Goal: Task Accomplishment & Management: Complete application form

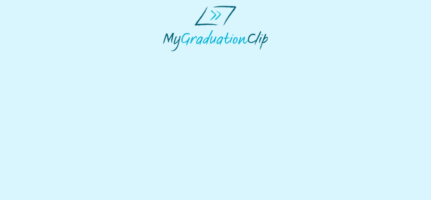
select select "**********"
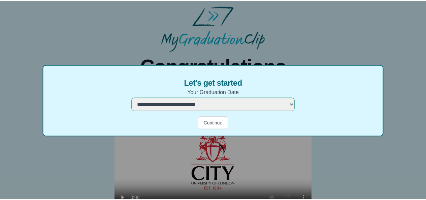
scroll to position [0, 0]
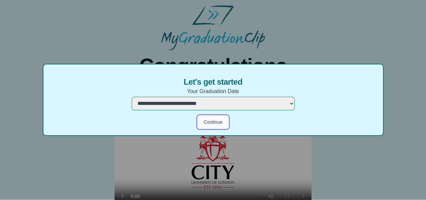
click at [200, 119] on button "Continue" at bounding box center [213, 122] width 30 height 13
click at [208, 123] on button "Continue" at bounding box center [213, 122] width 30 height 13
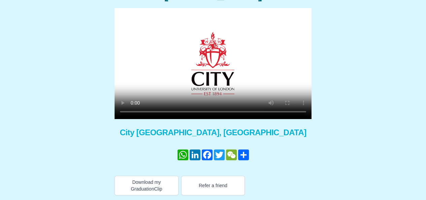
scroll to position [0, 0]
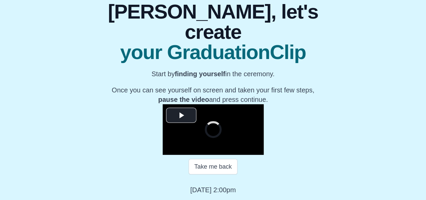
scroll to position [85, 0]
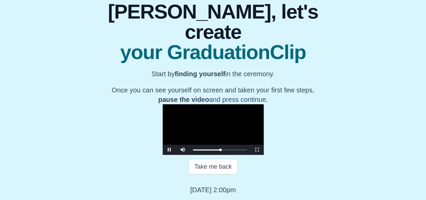
click at [177, 120] on video "Video Player" at bounding box center [213, 129] width 101 height 51
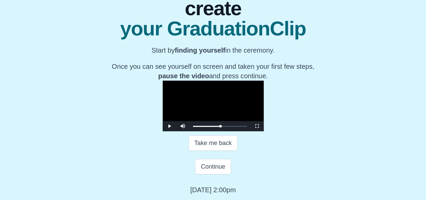
click at [177, 120] on video "Video Player" at bounding box center [213, 106] width 101 height 51
drag, startPoint x: 221, startPoint y: 127, endPoint x: 217, endPoint y: 126, distance: 3.9
click at [217, 126] on div "Loaded : 0% 0:32:59 0:34:30 Progress : 0%" at bounding box center [220, 126] width 54 height 2
click at [169, 126] on span "Video Player" at bounding box center [169, 126] width 0 height 0
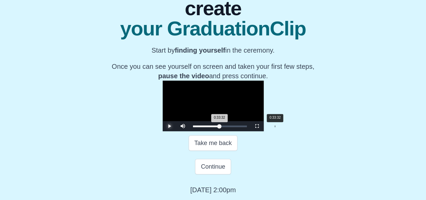
click at [219, 127] on div "0:33:32 Progress : 0%" at bounding box center [206, 126] width 27 height 2
click at [219, 127] on div "0:33:34 Progress : 0%" at bounding box center [206, 126] width 27 height 2
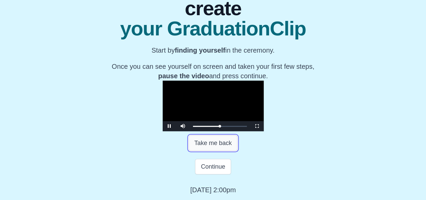
click at [224, 142] on button "Take me back" at bounding box center [213, 142] width 49 height 15
click at [169, 126] on span "Video Player" at bounding box center [169, 126] width 0 height 0
